Goal: Task Accomplishment & Management: Manage account settings

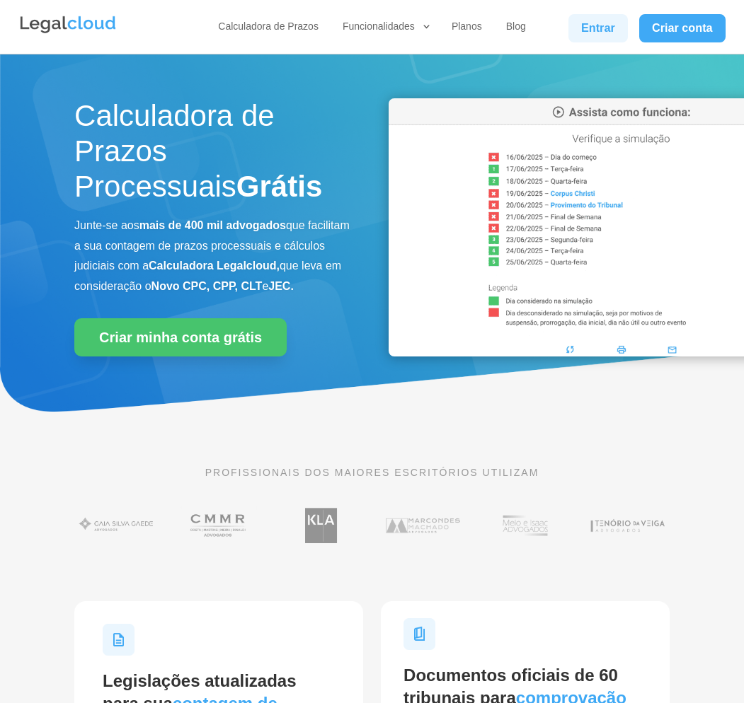
click at [600, 37] on link "Entrar" at bounding box center [597, 28] width 59 height 28
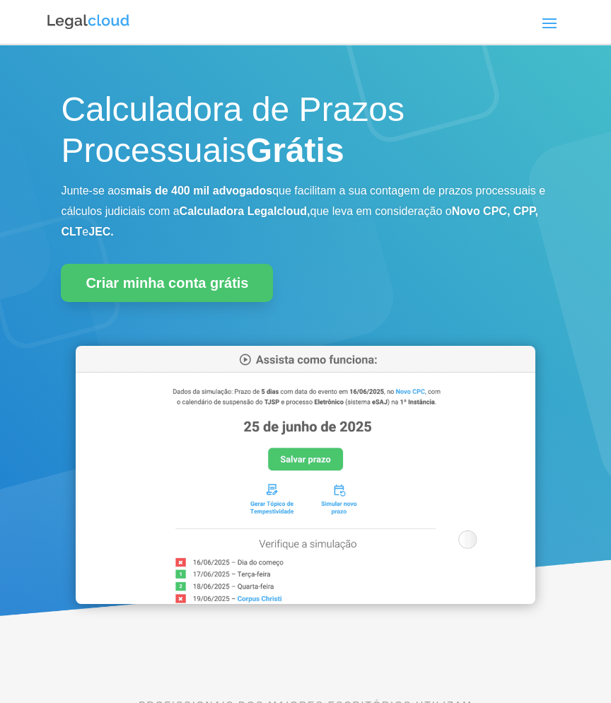
click at [560, 16] on span at bounding box center [549, 22] width 23 height 23
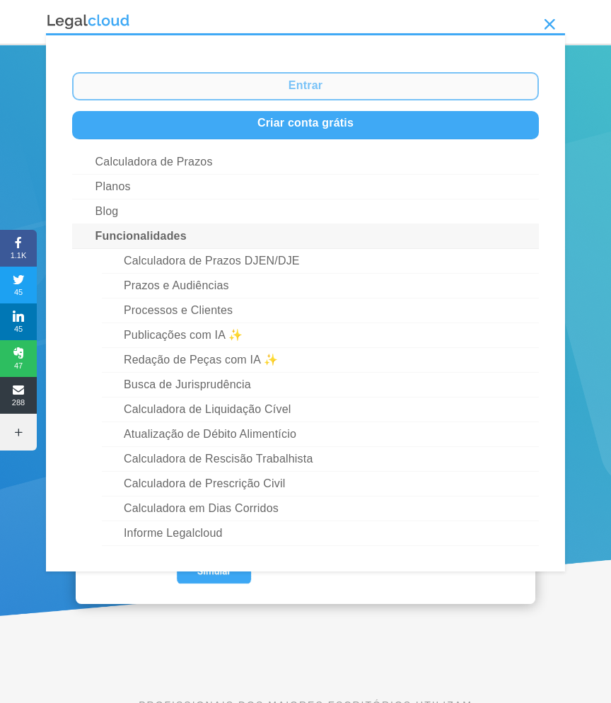
click at [393, 89] on link "Entrar" at bounding box center [306, 86] width 468 height 28
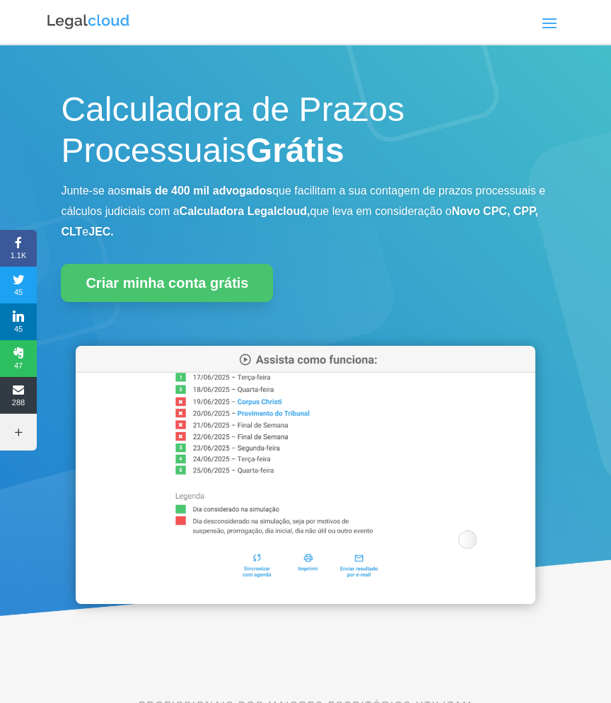
click at [551, 25] on span at bounding box center [549, 22] width 23 height 23
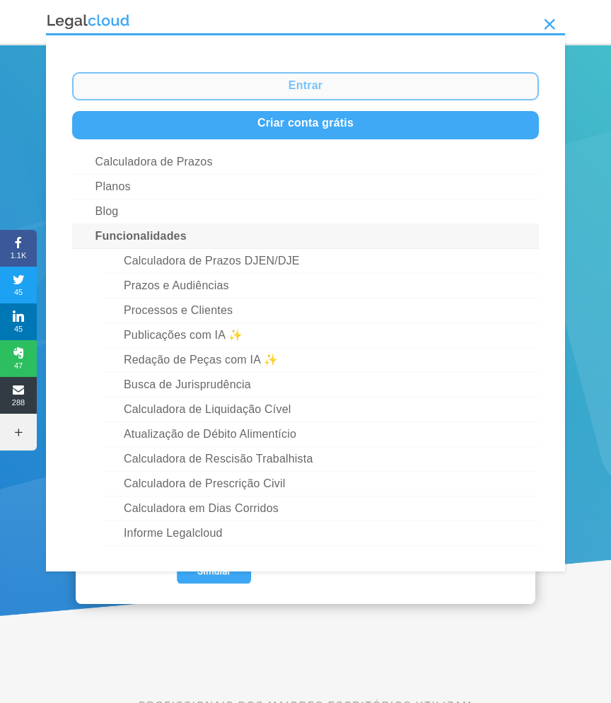
click at [347, 83] on link "Entrar" at bounding box center [306, 86] width 468 height 28
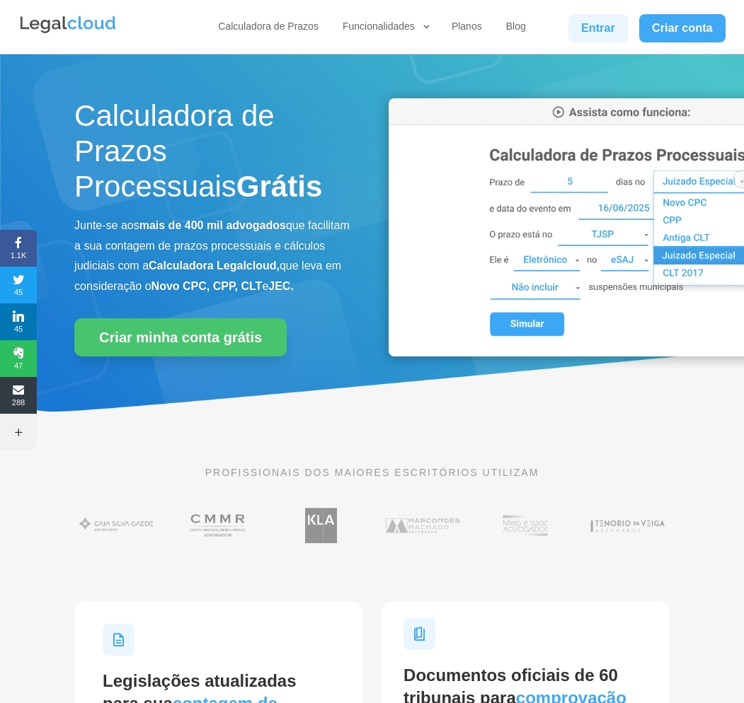
click at [606, 35] on link "Entrar" at bounding box center [597, 28] width 59 height 28
